Goal: Complete application form: Complete application form

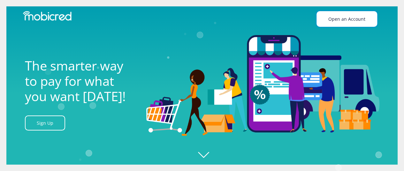
click at [345, 18] on link "Open an Account" at bounding box center [346, 19] width 61 height 16
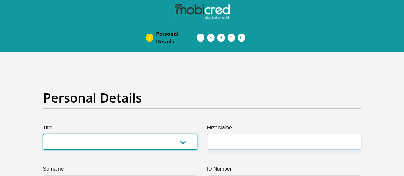
click at [67, 134] on select "Mr Ms Mrs Dr Other" at bounding box center [120, 142] width 154 height 16
select select "Mr"
click at [43, 134] on select "Mr Ms Mrs Dr Other" at bounding box center [120, 142] width 154 height 16
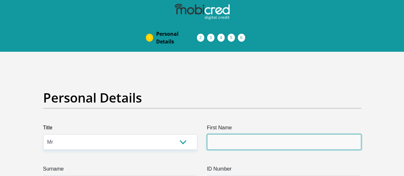
click at [227, 134] on input "First Name" at bounding box center [284, 142] width 154 height 16
type input "jami"
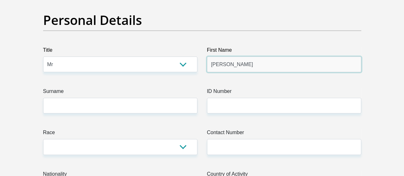
scroll to position [78, 0]
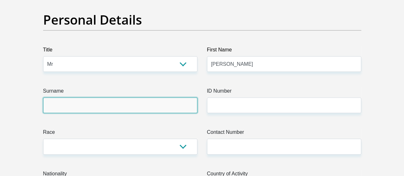
click at [116, 97] on input "Surname" at bounding box center [120, 105] width 154 height 16
type input "Holland"
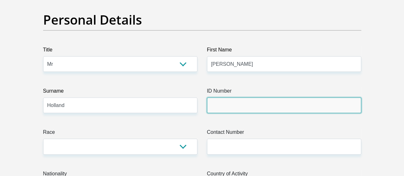
click at [234, 97] on input "ID Number" at bounding box center [284, 105] width 154 height 16
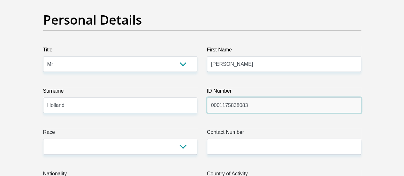
type input "0001175838083"
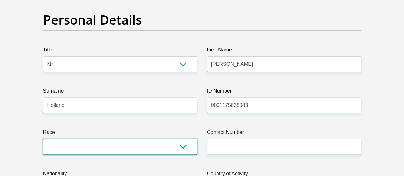
click at [158, 139] on select "Black Coloured Indian White Other" at bounding box center [120, 147] width 154 height 16
select select "2"
click at [43, 139] on select "Black Coloured Indian White Other" at bounding box center [120, 147] width 154 height 16
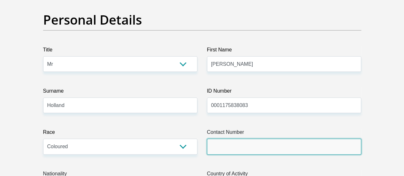
click at [223, 139] on input "Contact Number" at bounding box center [284, 147] width 154 height 16
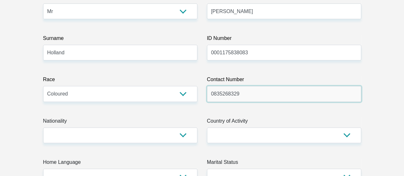
scroll to position [132, 0]
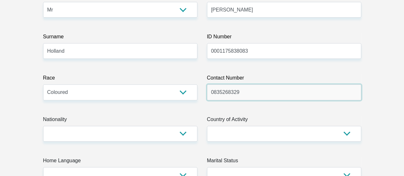
type input "0835268329"
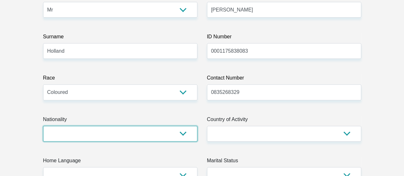
click at [153, 126] on select "South Africa Afghanistan Aland Islands Albania Algeria America Samoa American V…" at bounding box center [120, 134] width 154 height 16
select select "ZAF"
click at [43, 126] on select "South Africa Afghanistan Aland Islands Albania Algeria America Samoa American V…" at bounding box center [120, 134] width 154 height 16
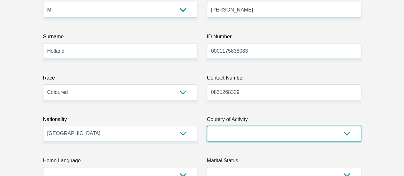
click at [242, 126] on select "South Africa Afghanistan Aland Islands Albania Algeria America Samoa American V…" at bounding box center [284, 134] width 154 height 16
select select "ZAF"
click at [207, 126] on select "South Africa Afghanistan Aland Islands Albania Algeria America Samoa American V…" at bounding box center [284, 134] width 154 height 16
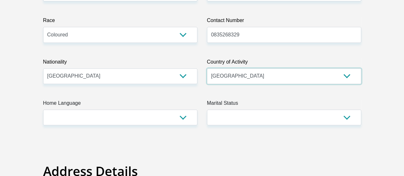
scroll to position [190, 0]
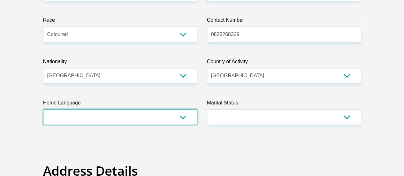
click at [165, 109] on select "Afrikaans English Sepedi South Ndebele Southern Sotho Swati Tsonga Tswana Venda…" at bounding box center [120, 117] width 154 height 16
select select "eng"
click at [43, 109] on select "Afrikaans English Sepedi South Ndebele Southern Sotho Swati Tsonga Tswana Venda…" at bounding box center [120, 117] width 154 height 16
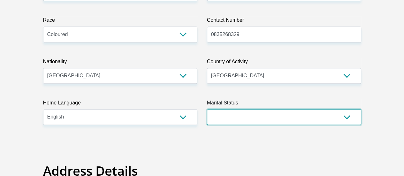
click at [242, 109] on select "Married ANC Single Divorced Widowed Married COP or Customary Law" at bounding box center [284, 117] width 154 height 16
select select "2"
click at [207, 109] on select "Married ANC Single Divorced Widowed Married COP or Customary Law" at bounding box center [284, 117] width 154 height 16
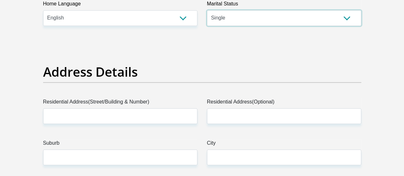
scroll to position [289, 0]
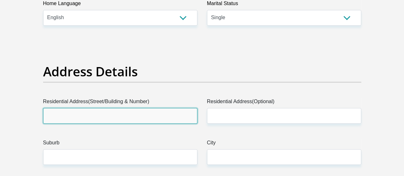
click at [160, 108] on input "Residential Address(Street/Building & Number)" at bounding box center [120, 116] width 154 height 16
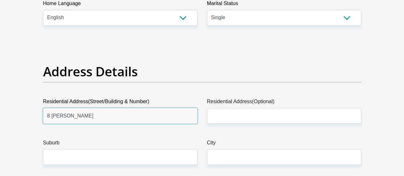
type input "8 Jonkman gershim kuilsriver"
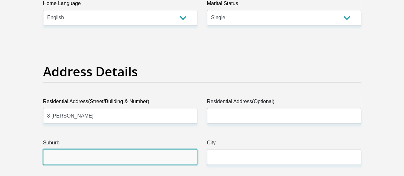
click at [100, 149] on input "Suburb" at bounding box center [120, 157] width 154 height 16
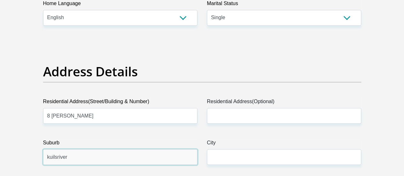
type input "kuilsriver"
click at [212, 139] on label "City" at bounding box center [284, 144] width 154 height 10
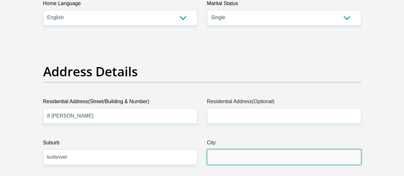
click at [212, 149] on input "City" at bounding box center [284, 157] width 154 height 16
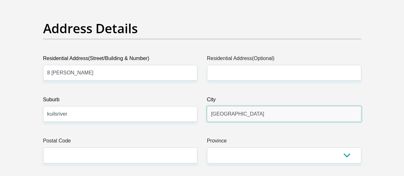
scroll to position [336, 0]
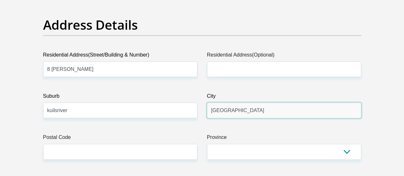
type input "cape town"
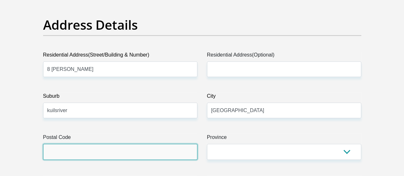
click at [151, 144] on input "Postal Code" at bounding box center [120, 152] width 154 height 16
type input "7580"
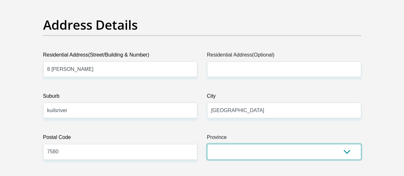
click at [229, 144] on select "Eastern Cape Free State Gauteng KwaZulu-Natal Limpopo Mpumalanga Northern Cape …" at bounding box center [284, 152] width 154 height 16
select select "Western Cape"
click at [207, 144] on select "Eastern Cape Free State Gauteng KwaZulu-Natal Limpopo Mpumalanga Northern Cape …" at bounding box center [284, 152] width 154 height 16
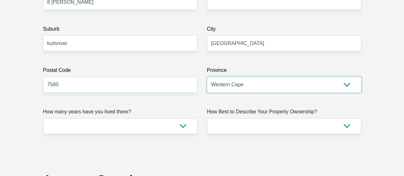
scroll to position [404, 0]
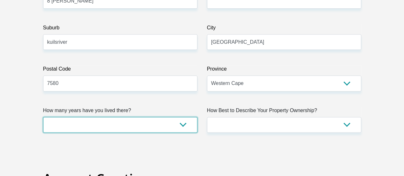
click at [143, 117] on select "less than 1 year 1-3 years 3-5 years 5+ years" at bounding box center [120, 125] width 154 height 16
select select "2"
click at [43, 117] on select "less than 1 year 1-3 years 3-5 years 5+ years" at bounding box center [120, 125] width 154 height 16
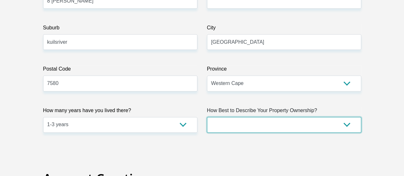
click at [232, 117] on select "Owned Rented Family Owned Company Dwelling" at bounding box center [284, 125] width 154 height 16
select select "Rented"
click at [207, 117] on select "Owned Rented Family Owned Company Dwelling" at bounding box center [284, 125] width 154 height 16
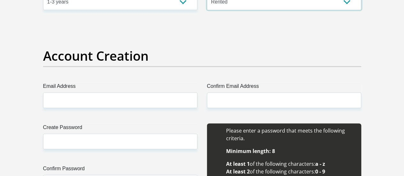
scroll to position [527, 0]
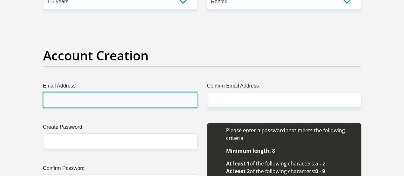
click at [103, 92] on input "Email Address" at bounding box center [120, 100] width 154 height 16
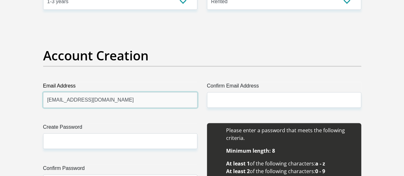
type input "heemasjh@gmail.com"
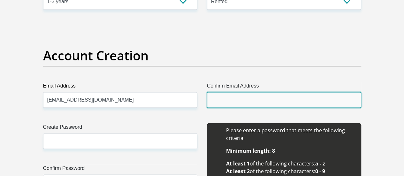
click at [220, 92] on input "Confirm Email Address" at bounding box center [284, 100] width 154 height 16
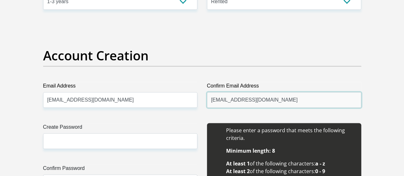
type input "heemasjh@gmail.com"
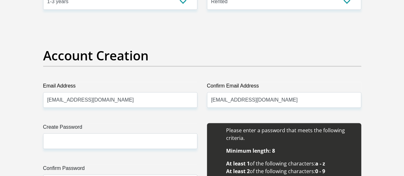
click at [133, 125] on div "Create Password Please input valid password Confirm Password" at bounding box center [120, 164] width 164 height 82
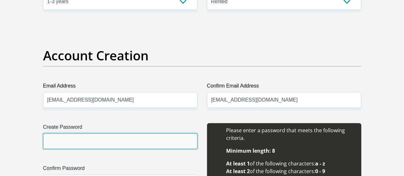
click at [120, 133] on input "Create Password" at bounding box center [120, 141] width 154 height 16
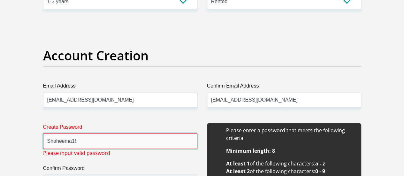
click at [100, 133] on input "Shaheema1!" at bounding box center [120, 141] width 154 height 16
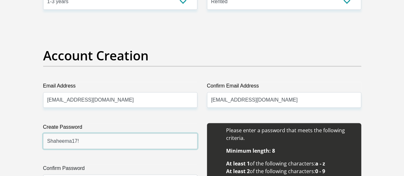
type input "Shaheema17!"
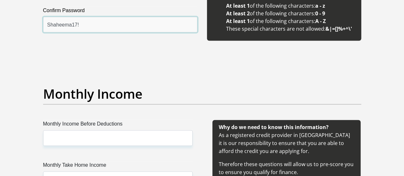
scroll to position [685, 0]
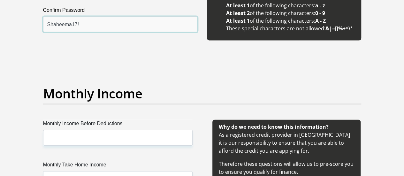
type input "Shaheema17!"
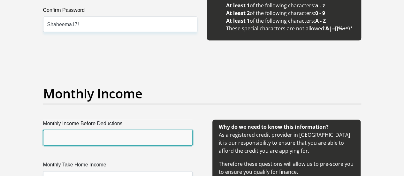
click at [89, 130] on input "Monthly Income Before Deductions" at bounding box center [117, 138] width 149 height 16
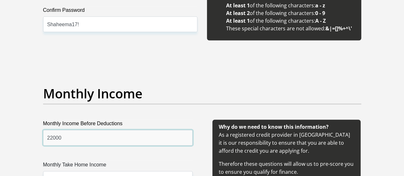
type input "22000"
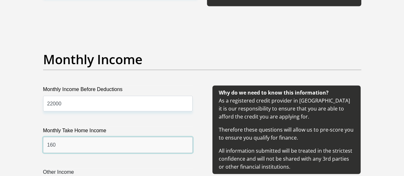
scroll to position [740, 0]
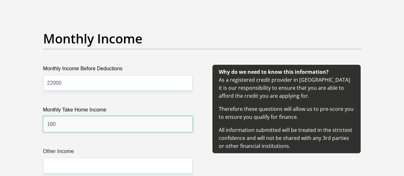
click at [74, 116] on input "160" at bounding box center [117, 124] width 149 height 16
type input "16600"
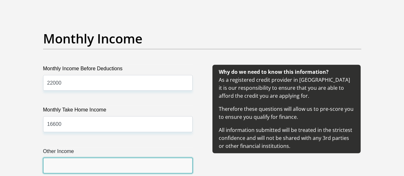
click at [76, 158] on input "Other Income" at bounding box center [117, 166] width 149 height 16
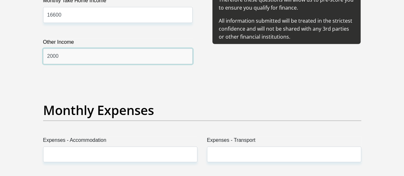
scroll to position [851, 0]
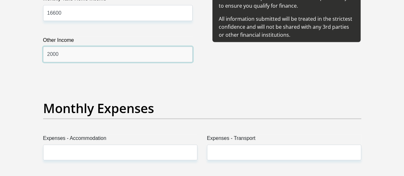
type input "2000"
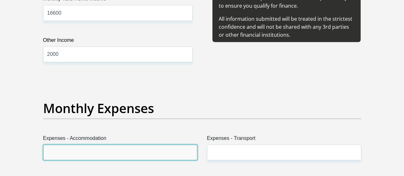
click at [74, 145] on input "Expenses - Accommodation" at bounding box center [120, 153] width 154 height 16
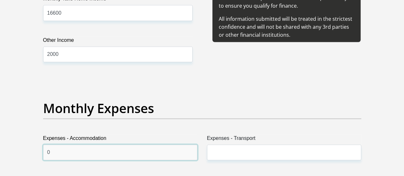
type input "0"
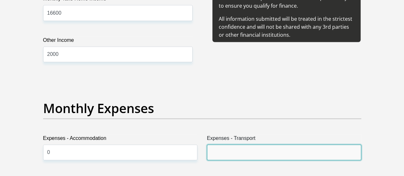
click at [236, 145] on input "Expenses - Transport" at bounding box center [284, 153] width 154 height 16
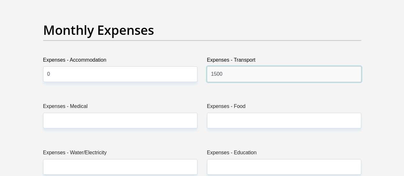
scroll to position [929, 0]
type input "1500"
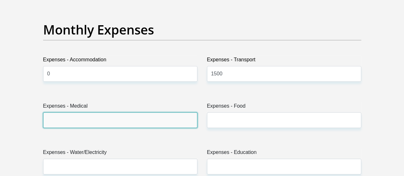
click at [103, 112] on input "Expenses - Medical" at bounding box center [120, 120] width 154 height 16
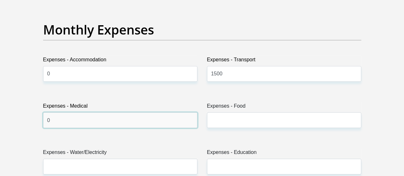
type input "0"
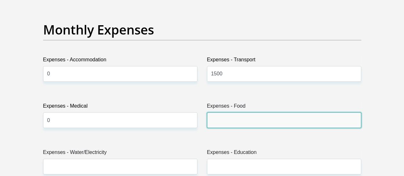
click at [226, 112] on input "Expenses - Food" at bounding box center [284, 120] width 154 height 16
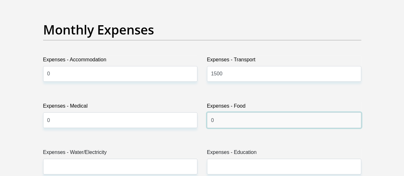
type input "0"
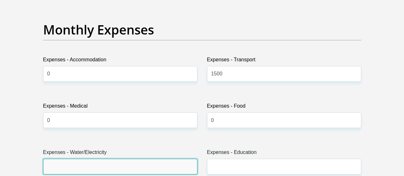
click at [114, 159] on input "Expenses - Water/Electricity" at bounding box center [120, 167] width 154 height 16
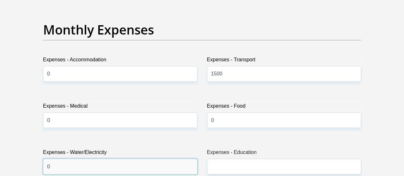
type input "0"
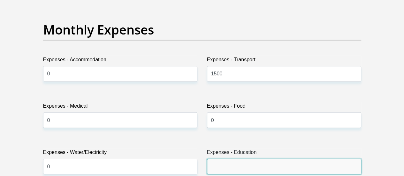
click at [220, 159] on input "Expenses - Education" at bounding box center [284, 167] width 154 height 16
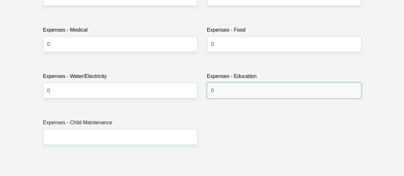
scroll to position [1011, 0]
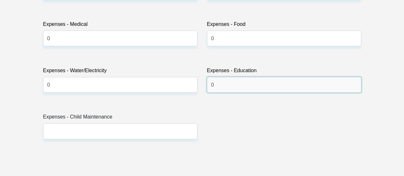
type input "0"
click at [215, 120] on div "Title Mr Ms Mrs Dr Other First Name jami Surname Holland ID Number 000117583808…" at bounding box center [202, 151] width 328 height 2077
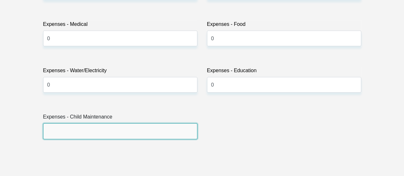
click at [142, 123] on input "Expenses - Child Maintenance" at bounding box center [120, 131] width 154 height 16
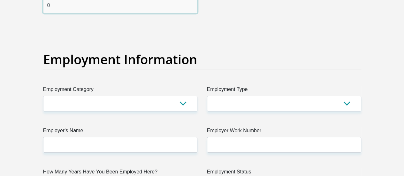
scroll to position [1137, 0]
type input "0"
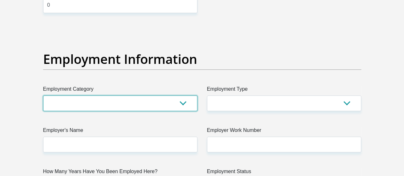
click at [139, 95] on select "AGRICULTURE ALCOHOL & TOBACCO CONSTRUCTION MATERIALS METALLURGY EQUIPMENT FOR R…" at bounding box center [120, 103] width 154 height 16
click at [43, 95] on select "AGRICULTURE ALCOHOL & TOBACCO CONSTRUCTION MATERIALS METALLURGY EQUIPMENT FOR R…" at bounding box center [120, 103] width 154 height 16
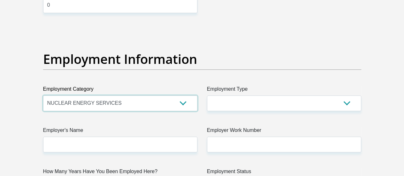
click at [129, 95] on select "AGRICULTURE ALCOHOL & TOBACCO CONSTRUCTION MATERIALS METALLURGY EQUIPMENT FOR R…" at bounding box center [120, 103] width 154 height 16
select select "71"
click at [43, 95] on select "AGRICULTURE ALCOHOL & TOBACCO CONSTRUCTION MATERIALS METALLURGY EQUIPMENT FOR R…" at bounding box center [120, 103] width 154 height 16
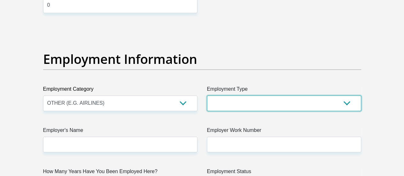
click at [221, 95] on select "College/Lecturer Craft Seller Creative Driver Executive Farmer Forces - Non Com…" at bounding box center [284, 103] width 154 height 16
select select "Unknown/Other"
click at [207, 95] on select "College/Lecturer Craft Seller Creative Driver Executive Farmer Forces - Non Com…" at bounding box center [284, 103] width 154 height 16
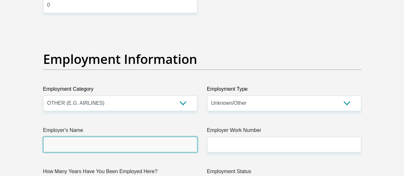
click at [134, 137] on input "Employer's Name" at bounding box center [120, 145] width 154 height 16
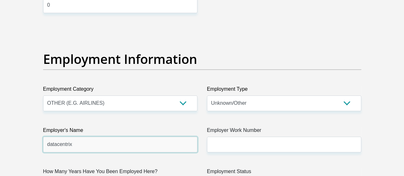
type input "datacentrix"
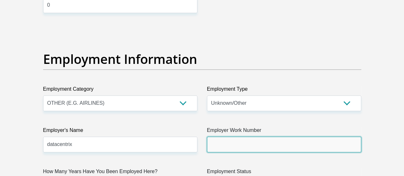
click at [250, 137] on input "Employer Work Number" at bounding box center [284, 145] width 154 height 16
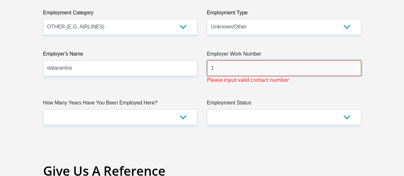
scroll to position [1218, 0]
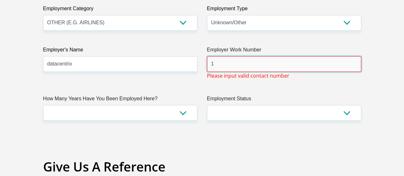
type input "1"
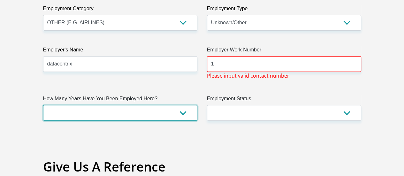
click at [183, 105] on select "less than 1 year 1-3 years 3-5 years 5+ years" at bounding box center [120, 113] width 154 height 16
select select "6"
click at [43, 105] on select "less than 1 year 1-3 years 3-5 years 5+ years" at bounding box center [120, 113] width 154 height 16
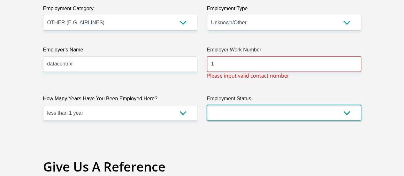
click at [238, 105] on select "Permanent/Full-time Part-time/Casual Contract Worker Self-Employed Housewife Re…" at bounding box center [284, 113] width 154 height 16
select select "1"
click at [207, 105] on select "Permanent/Full-time Part-time/Casual Contract Worker Self-Employed Housewife Re…" at bounding box center [284, 113] width 154 height 16
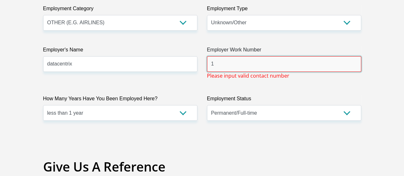
click at [216, 56] on input "1" at bounding box center [284, 64] width 154 height 16
type input "1"
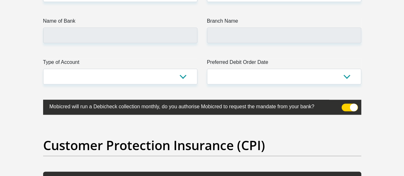
scroll to position [1574, 0]
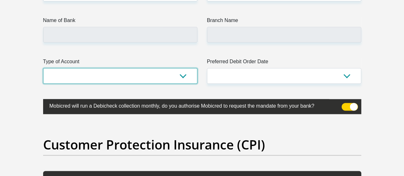
click at [182, 68] on select "Cheque Savings" at bounding box center [120, 76] width 154 height 16
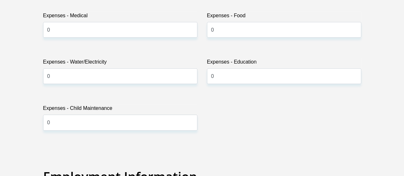
scroll to position [1018, 0]
